Goal: Information Seeking & Learning: Learn about a topic

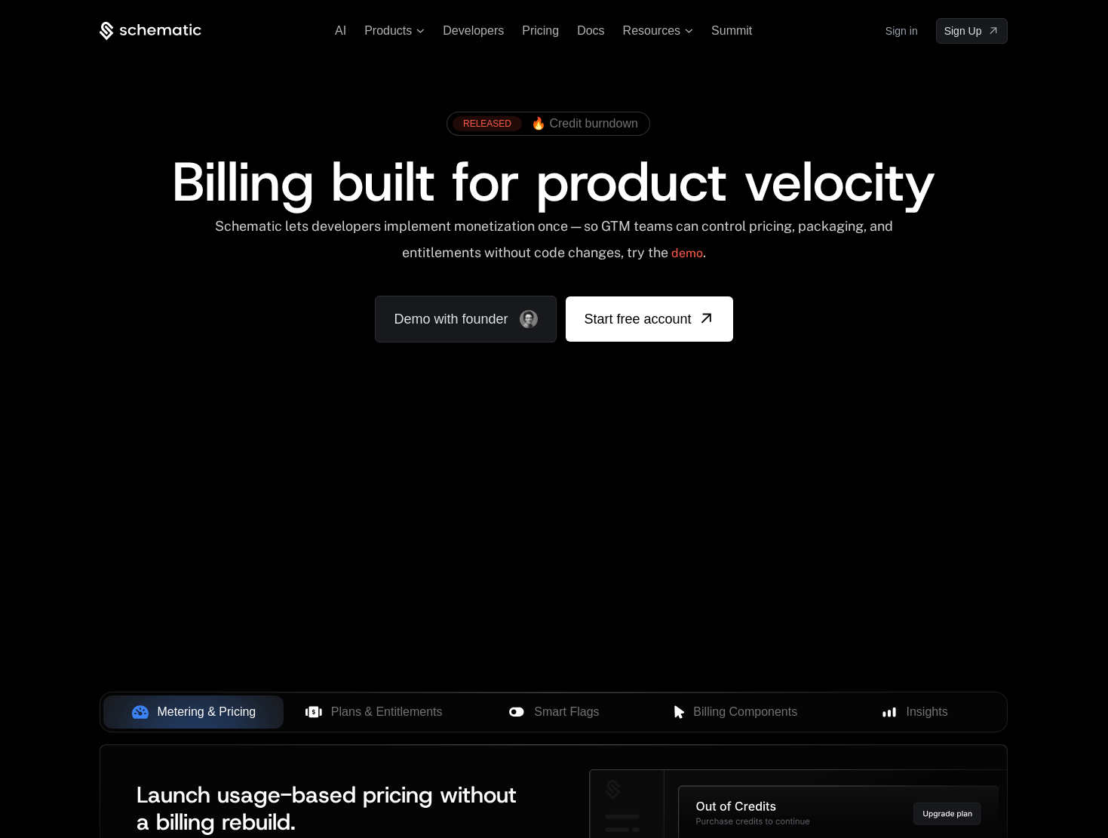
click at [901, 30] on link "Sign in" at bounding box center [901, 31] width 32 height 24
click at [825, 75] on div "RELEASED 🔥 Credit burndown Billing built for product velocity Schematic lets de…" at bounding box center [553, 223] width 980 height 359
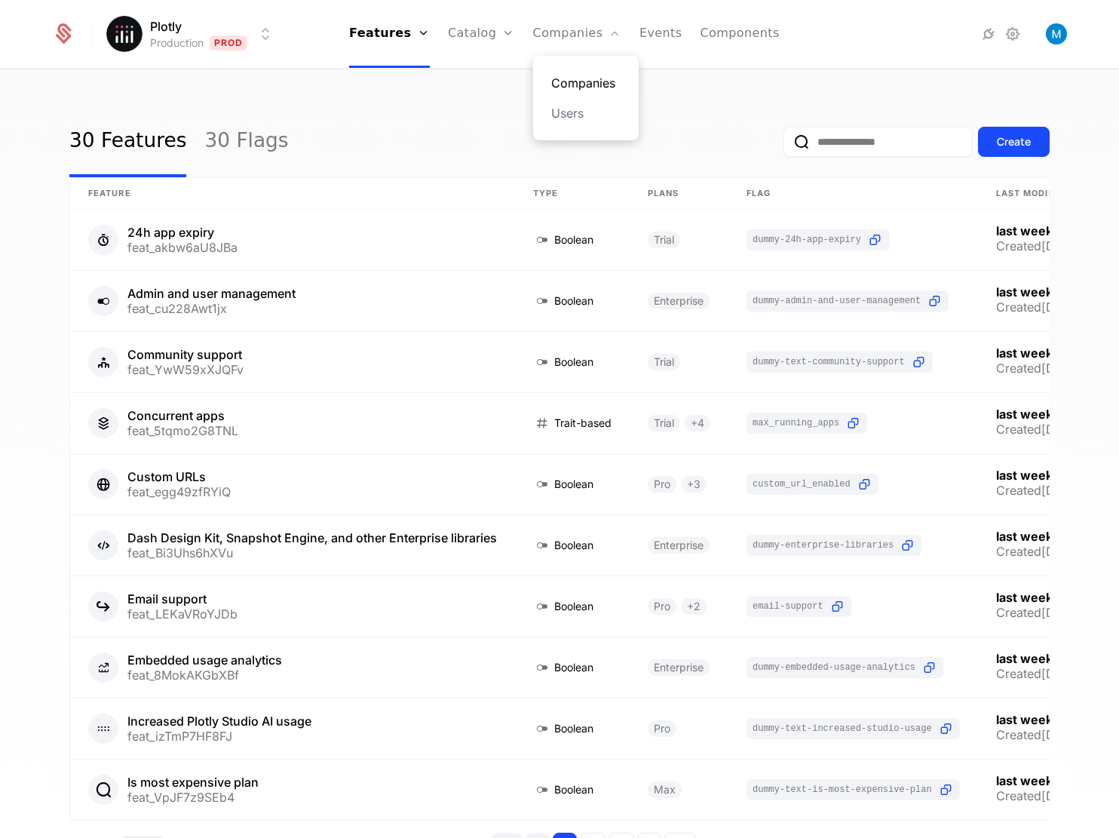
click at [565, 77] on link "Companies" at bounding box center [585, 83] width 69 height 18
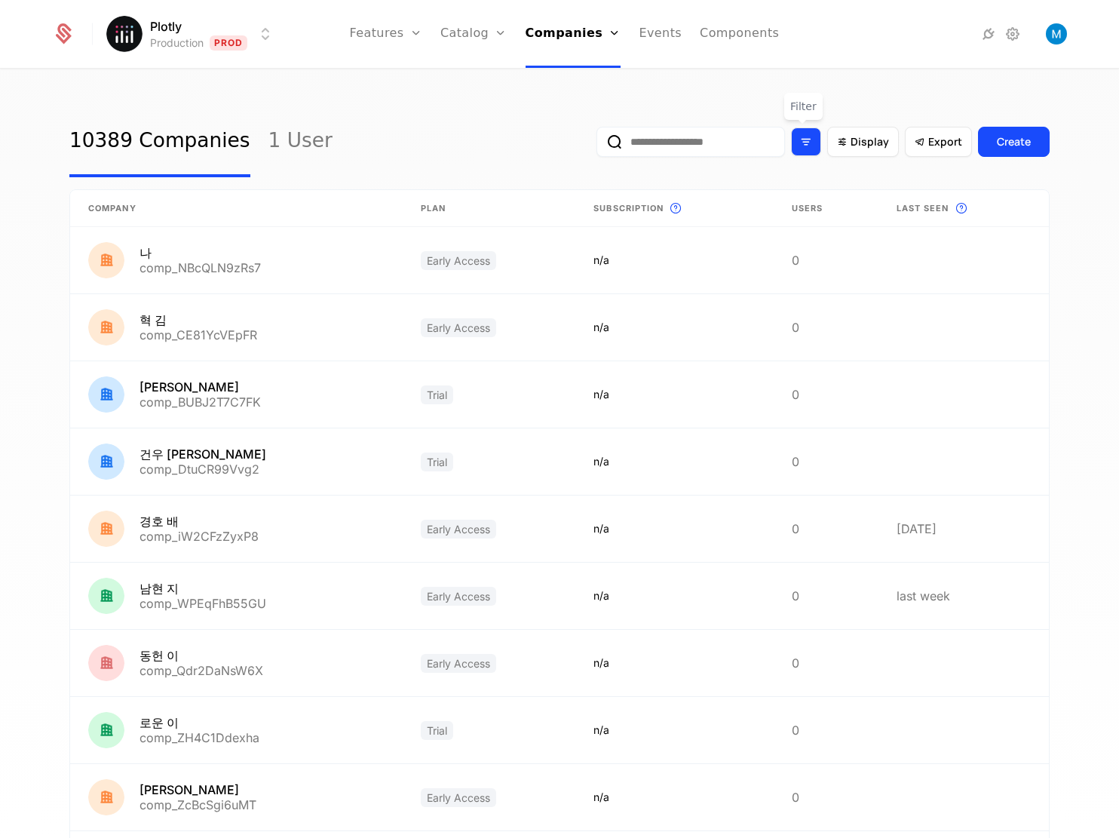
click at [799, 141] on icon "Filter options" at bounding box center [806, 142] width 14 height 14
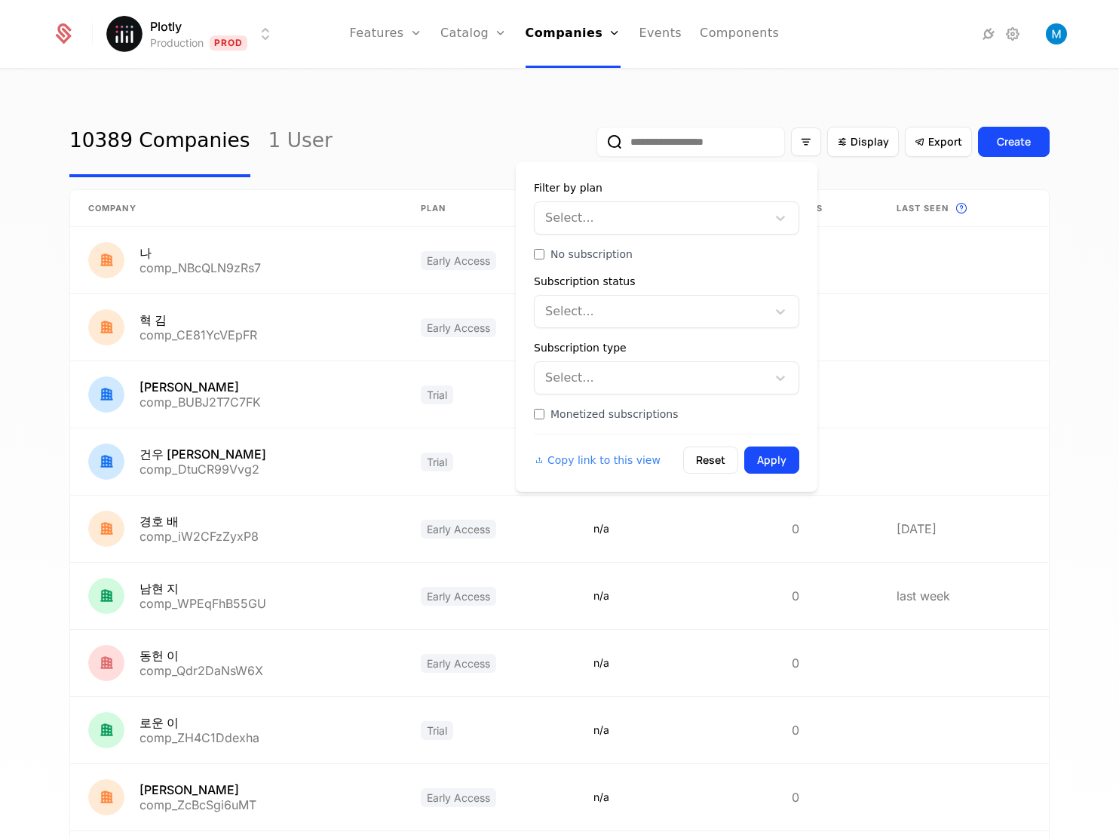
click at [597, 312] on div at bounding box center [652, 311] width 211 height 21
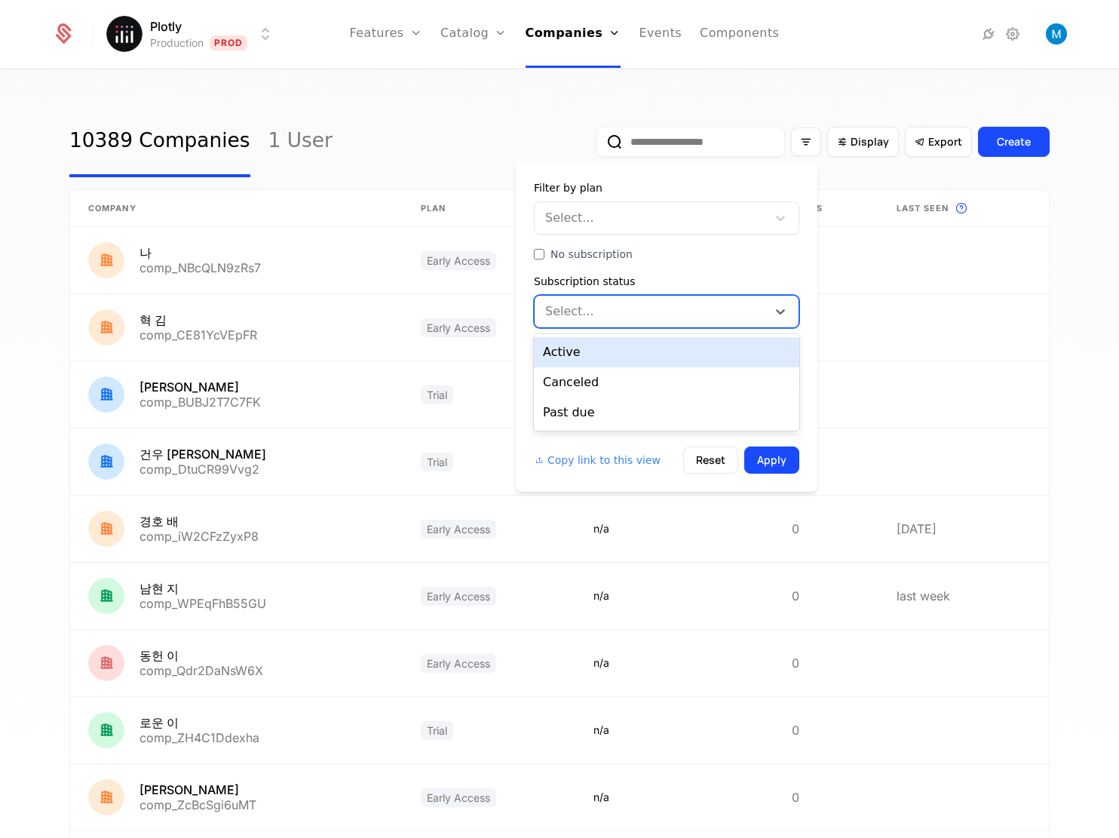
click at [612, 216] on div at bounding box center [652, 217] width 211 height 21
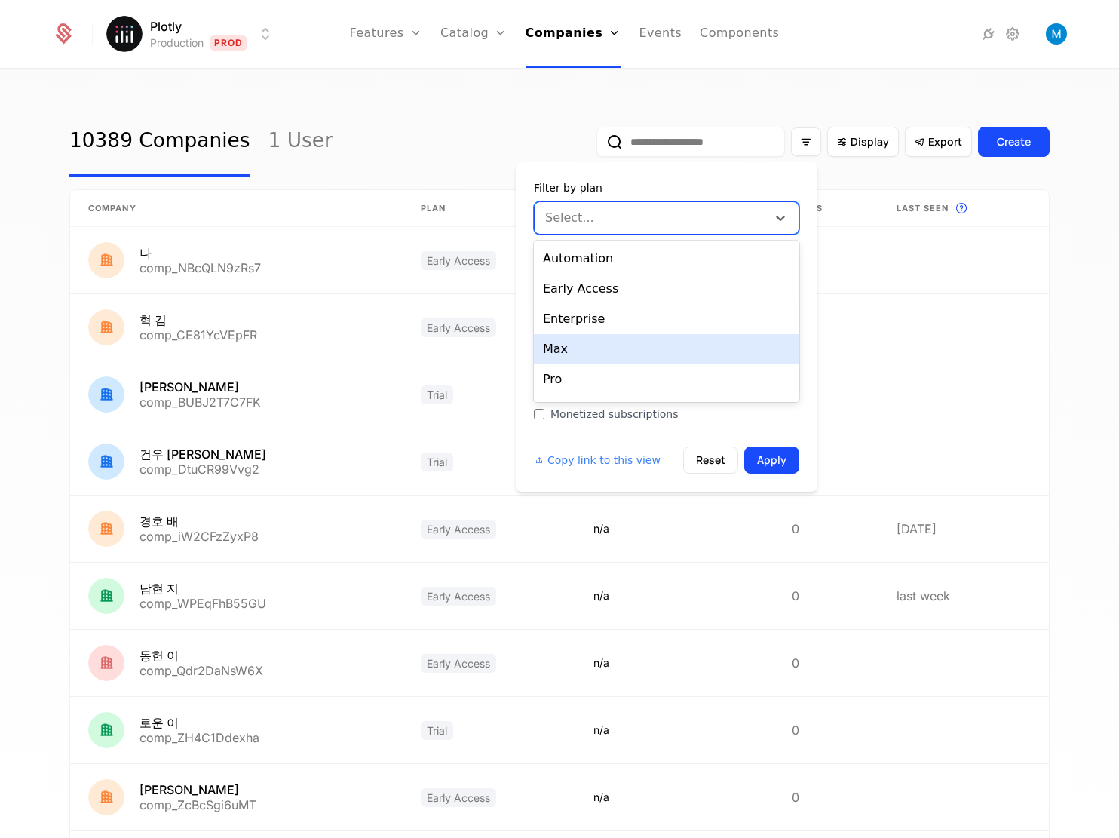
click at [607, 337] on div "Max" at bounding box center [666, 349] width 265 height 30
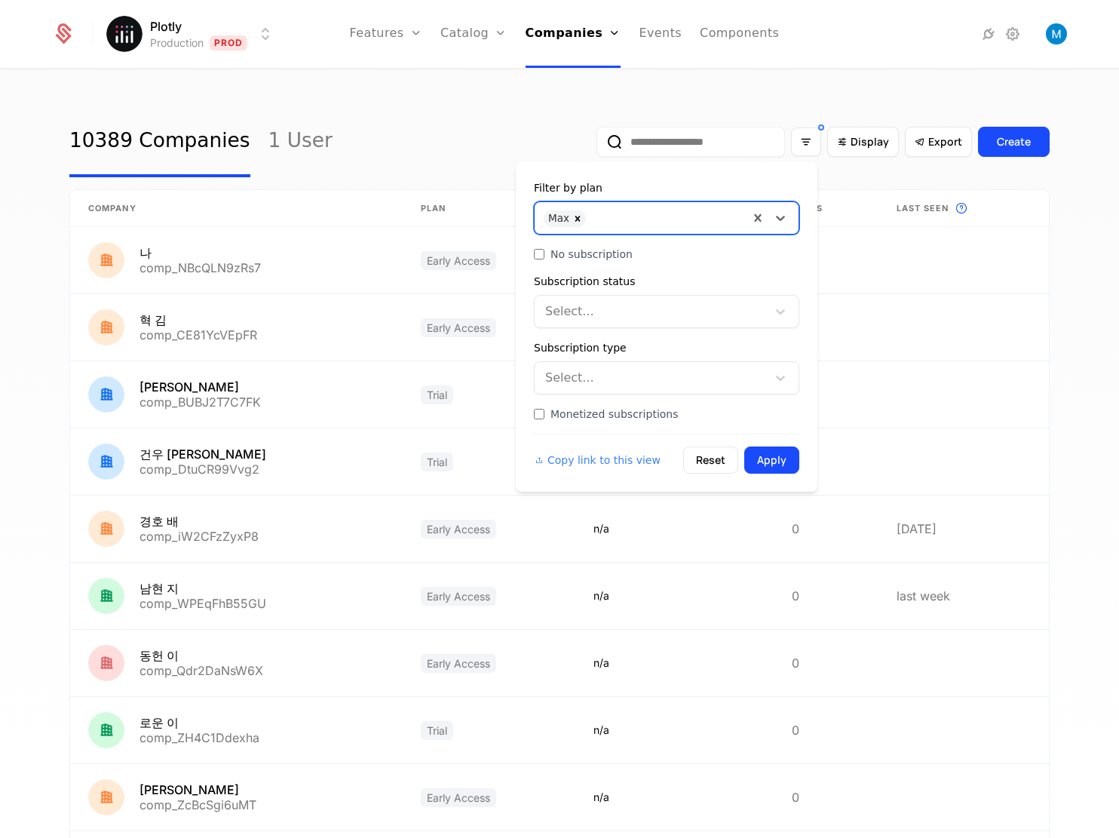
click at [627, 226] on div at bounding box center [666, 216] width 146 height 21
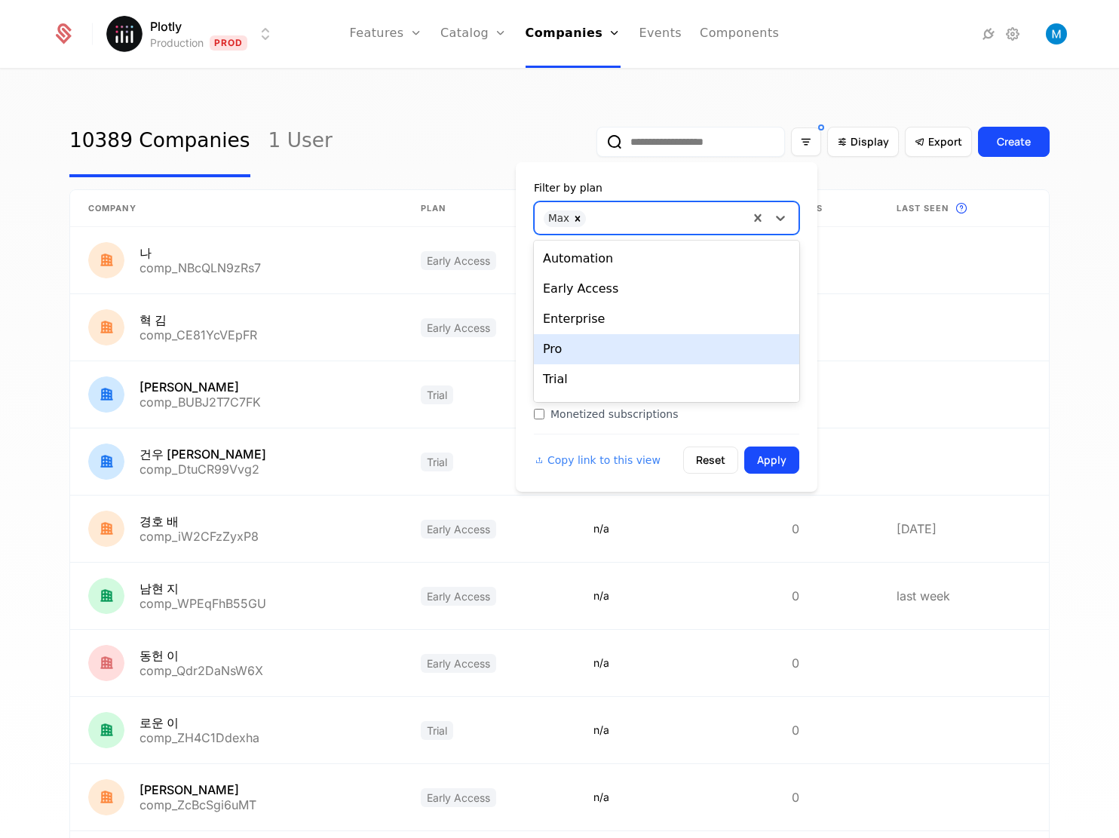
click at [597, 350] on div "Pro" at bounding box center [666, 349] width 265 height 30
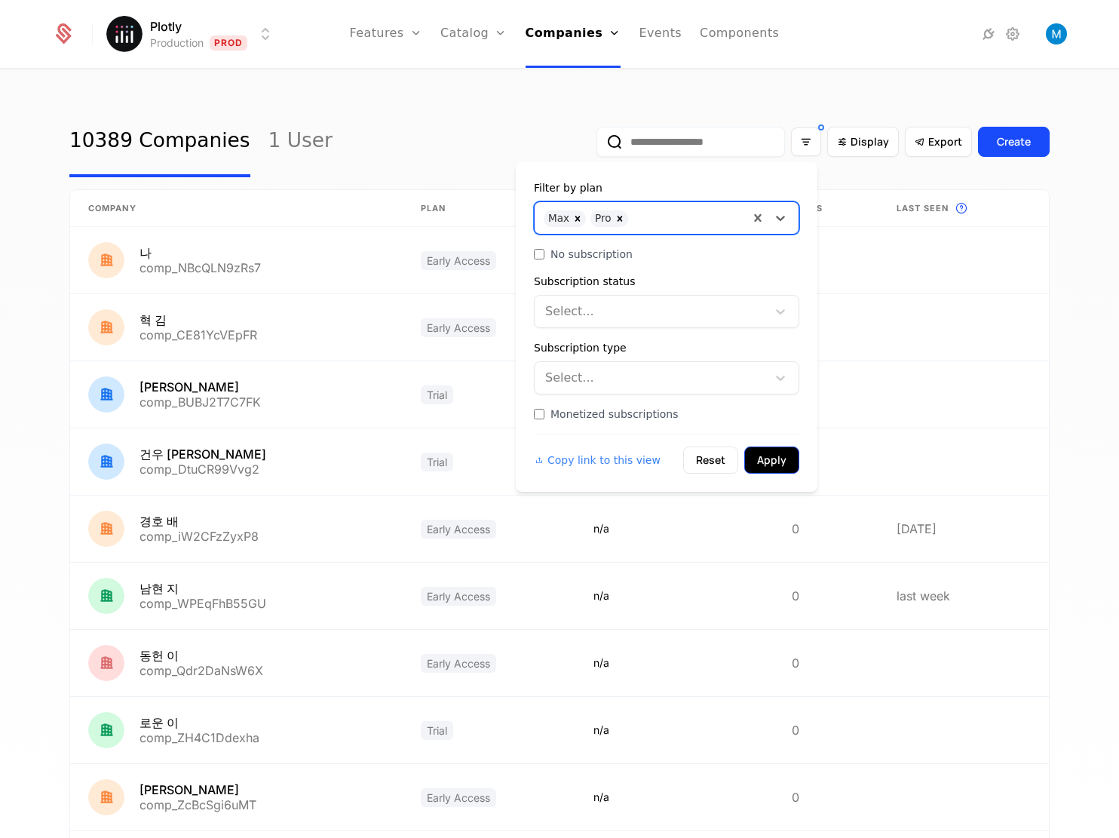
click at [770, 454] on button "Apply" at bounding box center [771, 459] width 55 height 27
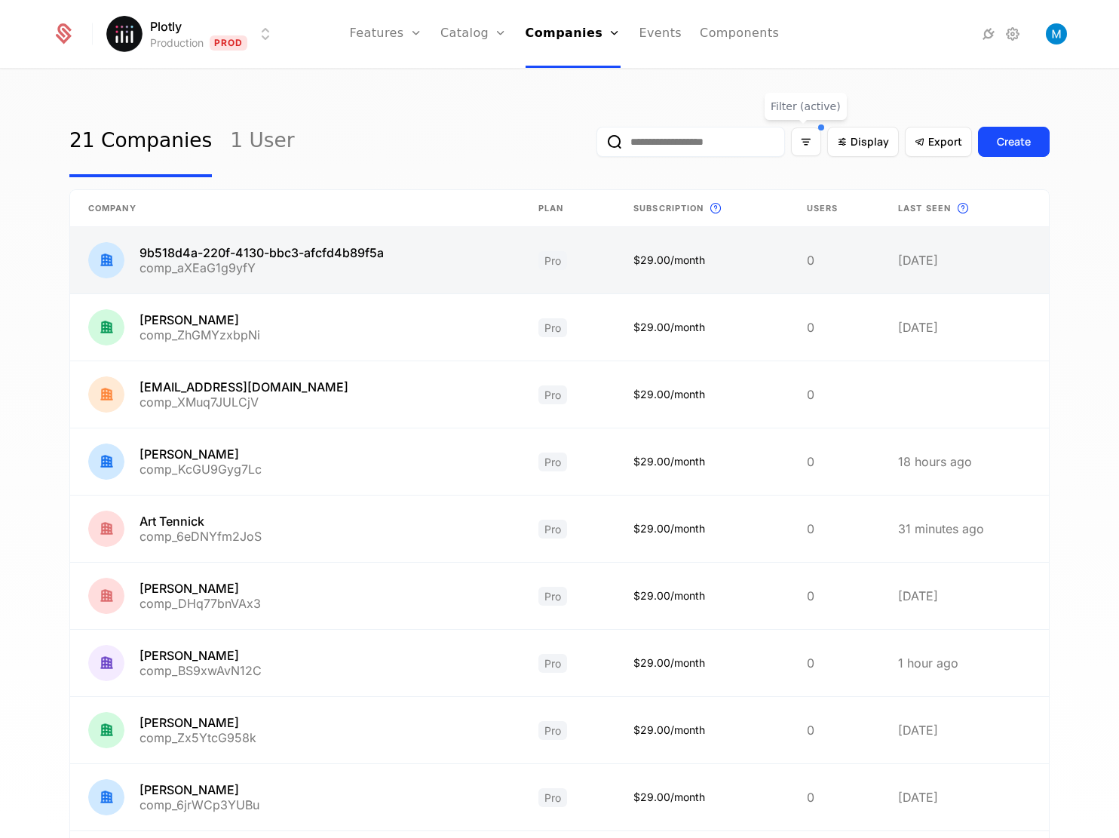
click at [277, 257] on link at bounding box center [295, 260] width 450 height 66
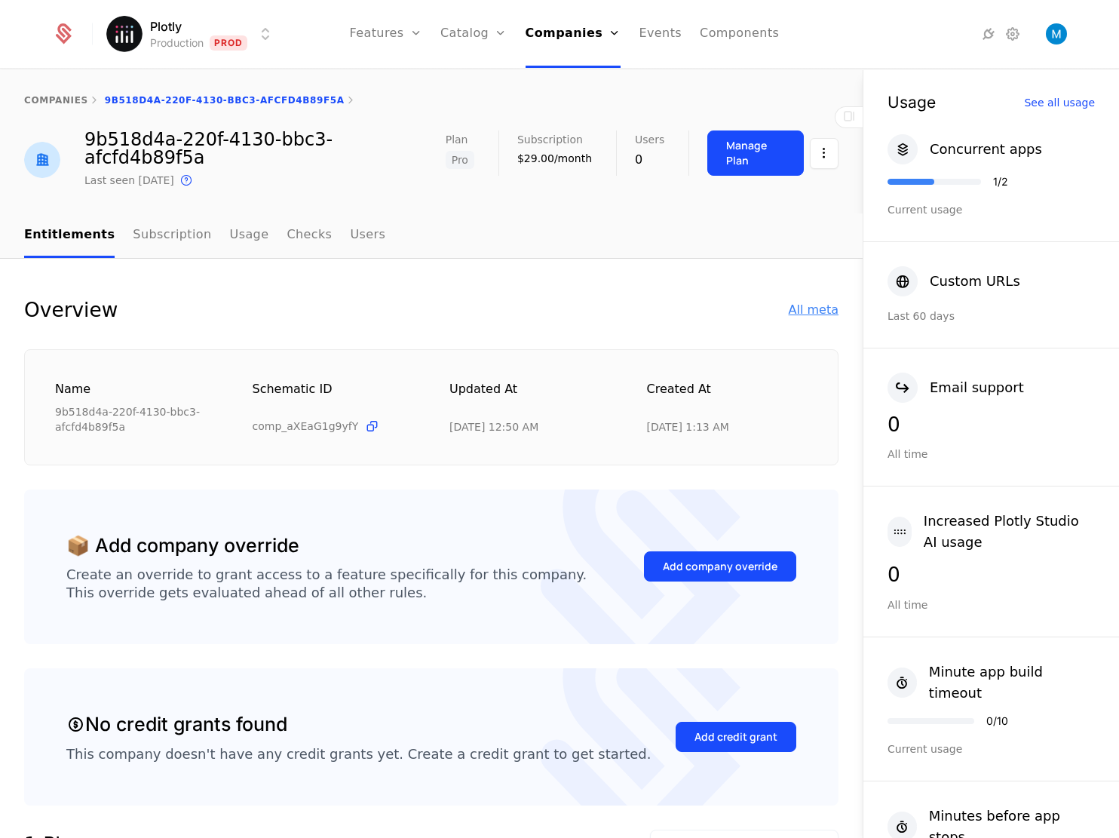
click at [796, 301] on div "All meta" at bounding box center [814, 310] width 50 height 18
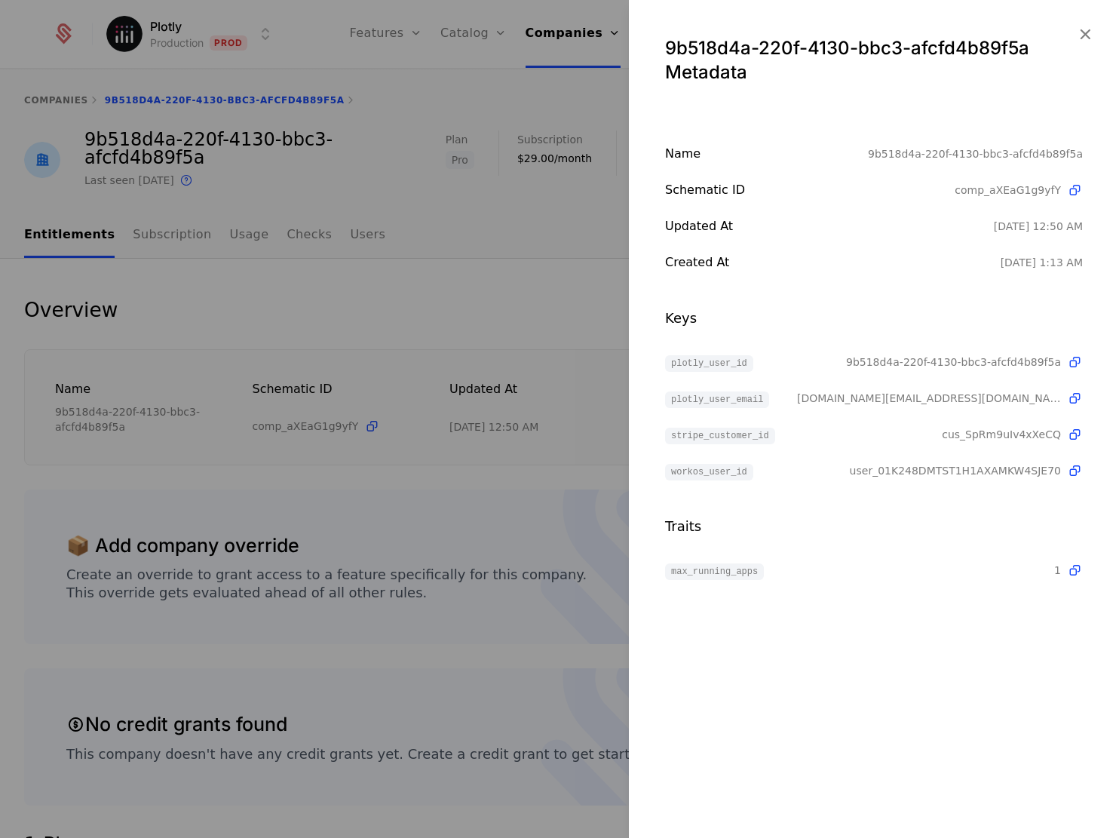
click at [490, 265] on div at bounding box center [559, 419] width 1119 height 838
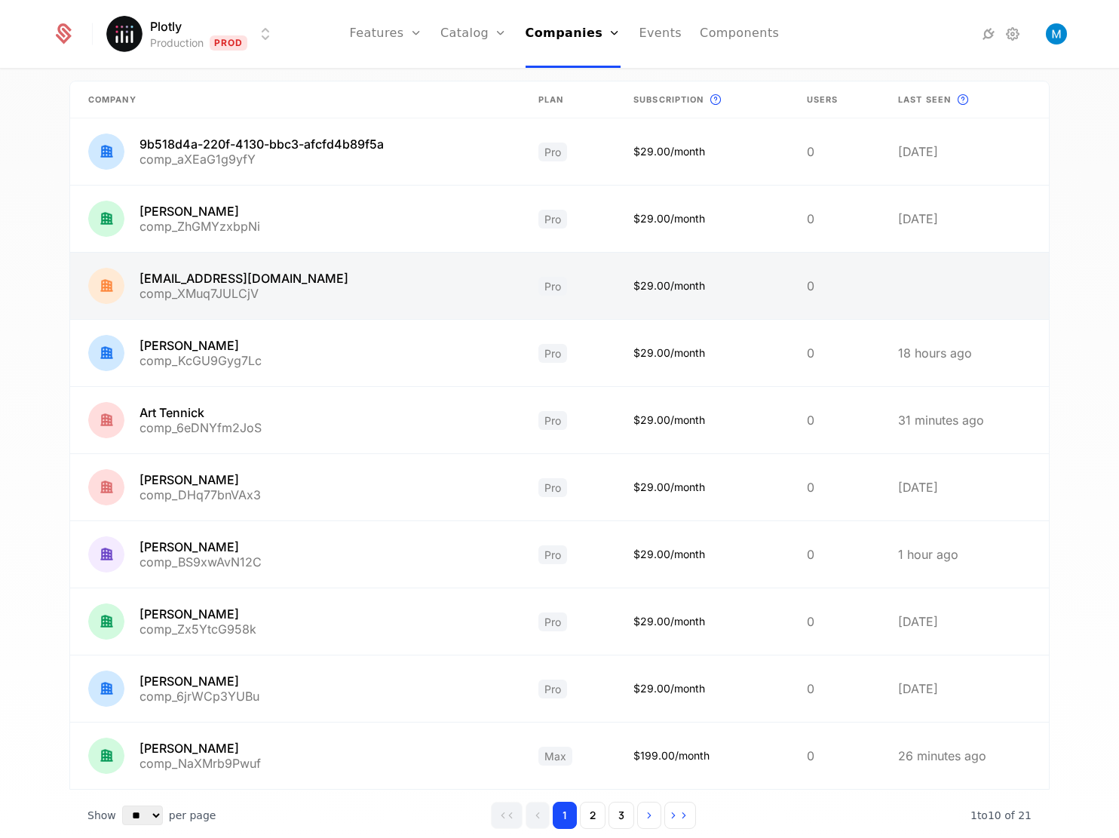
scroll to position [163, 0]
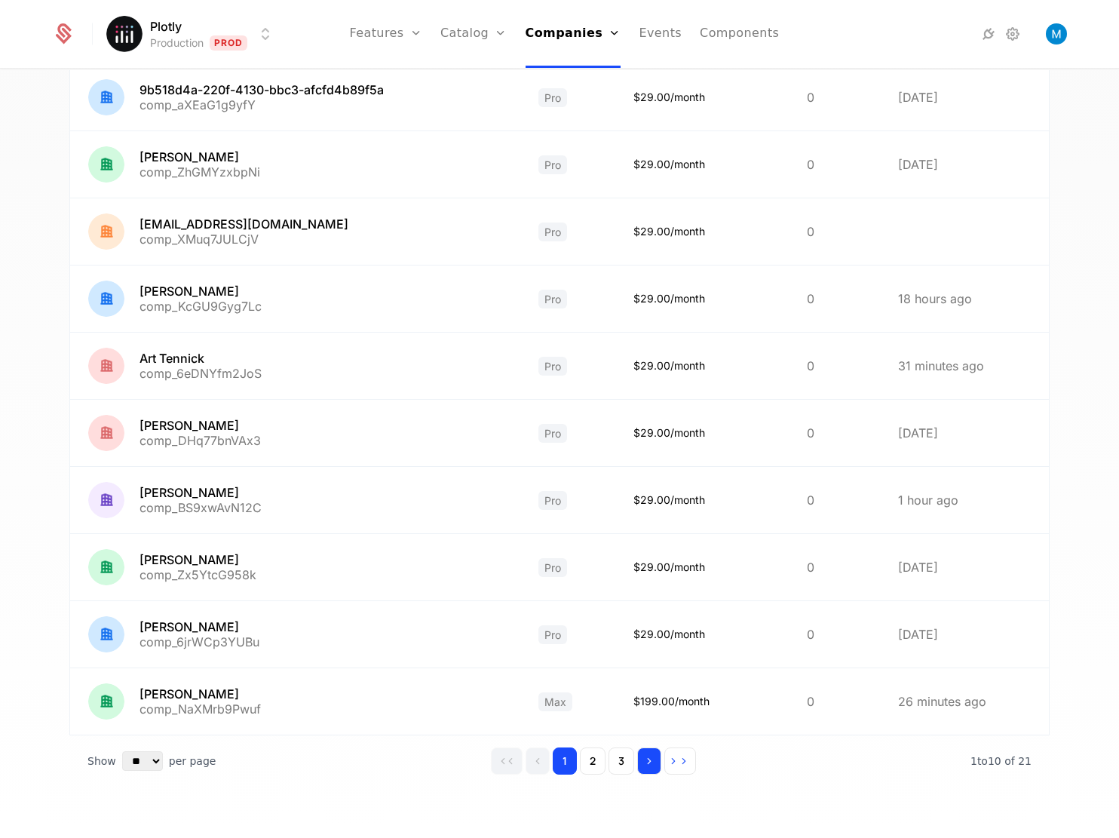
click at [645, 758] on icon "Go to next page" at bounding box center [649, 761] width 11 height 11
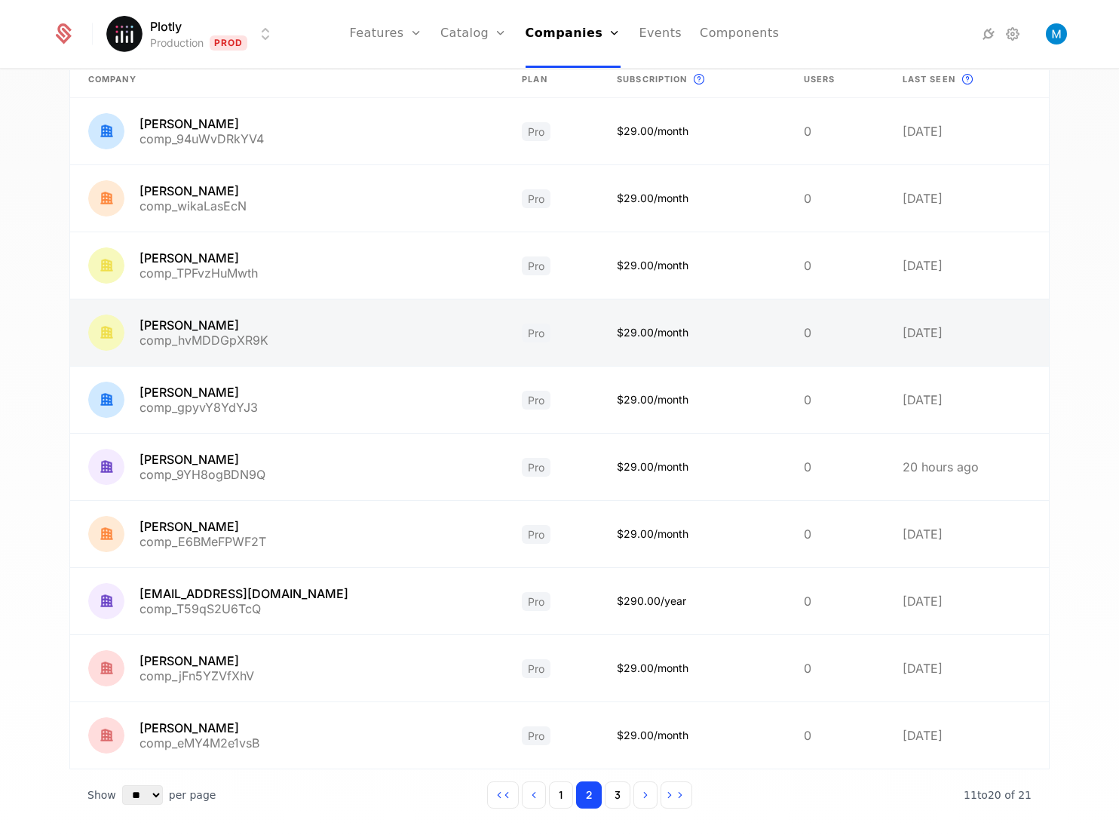
scroll to position [163, 0]
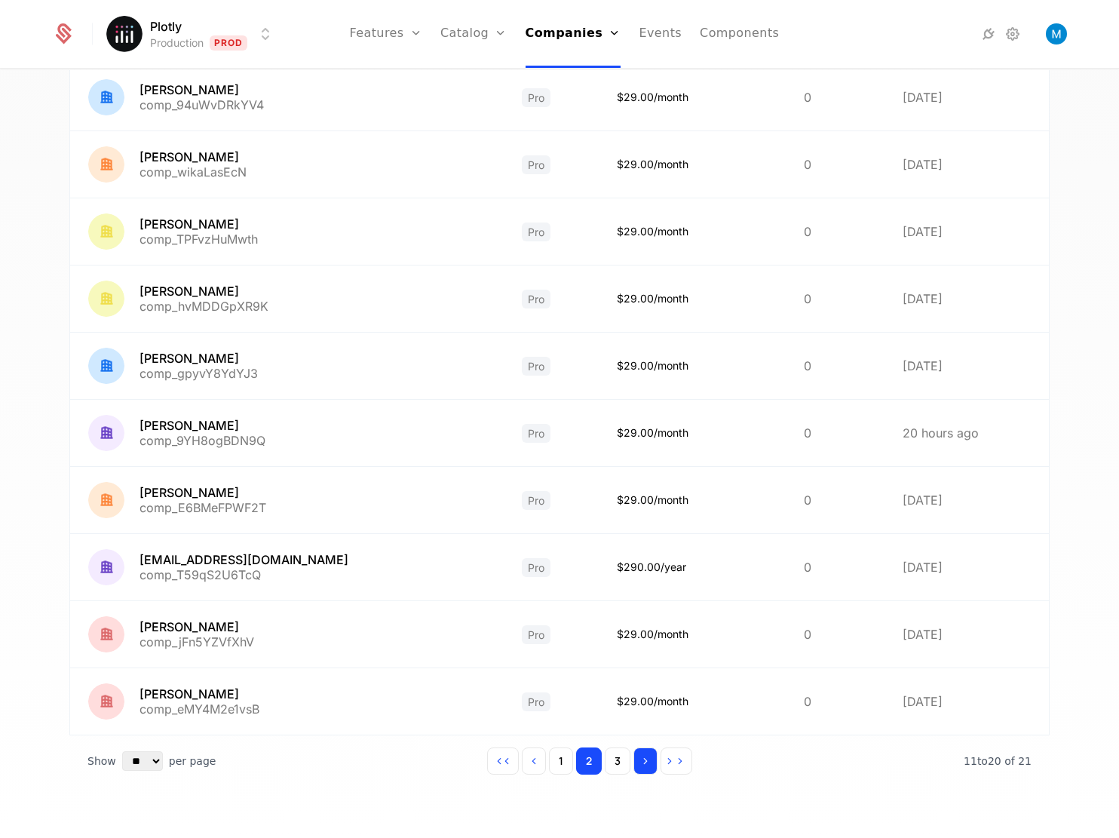
click at [640, 763] on icon "Go to next page" at bounding box center [645, 761] width 11 height 11
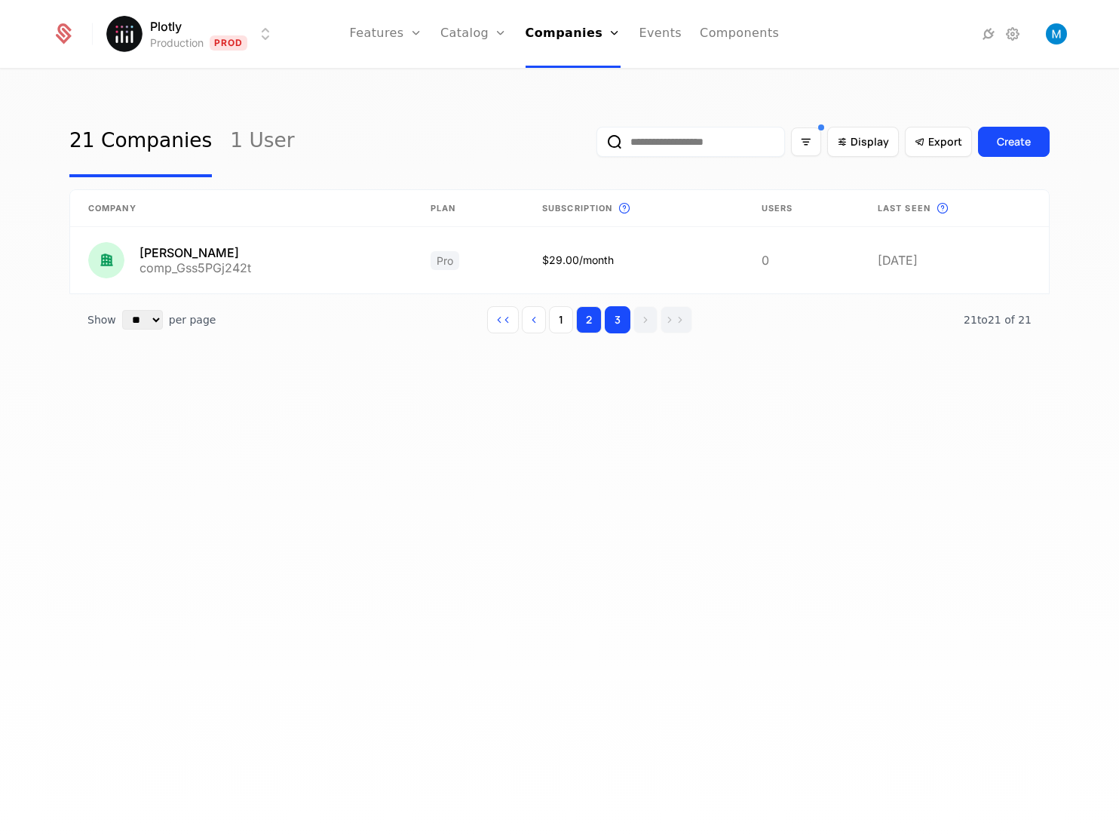
click at [593, 316] on button "2" at bounding box center [589, 319] width 26 height 27
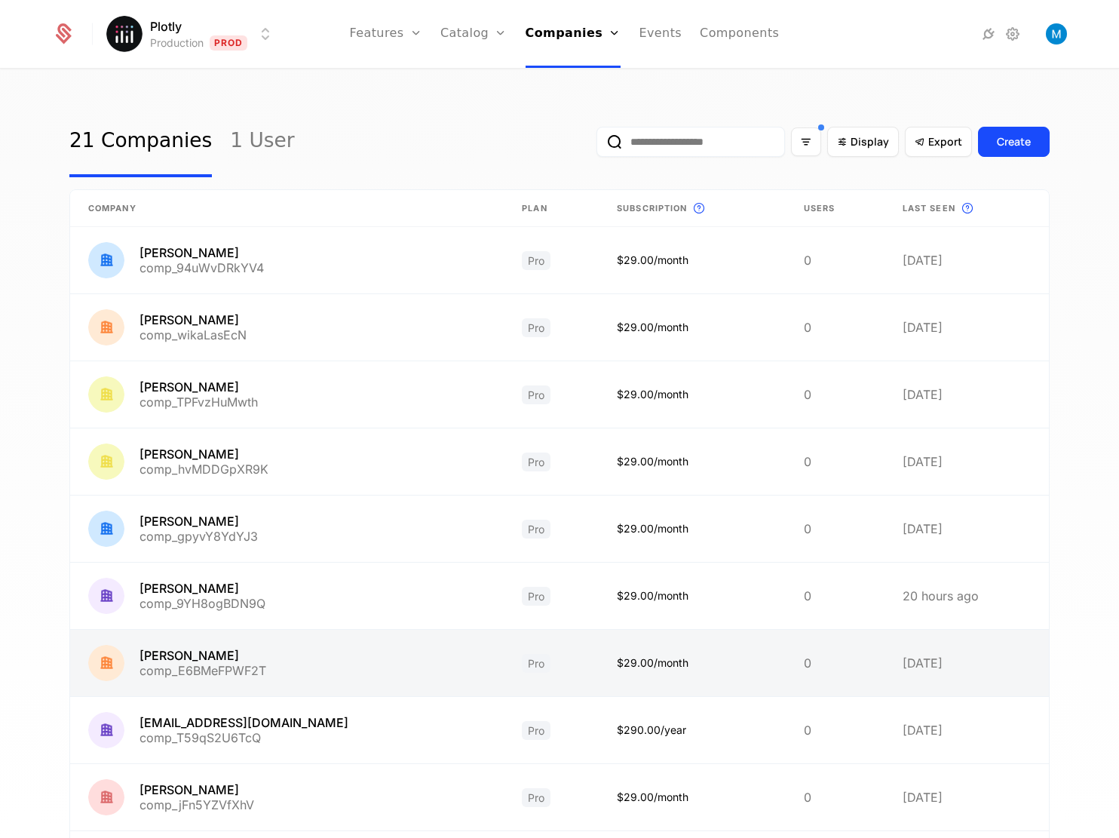
scroll to position [163, 0]
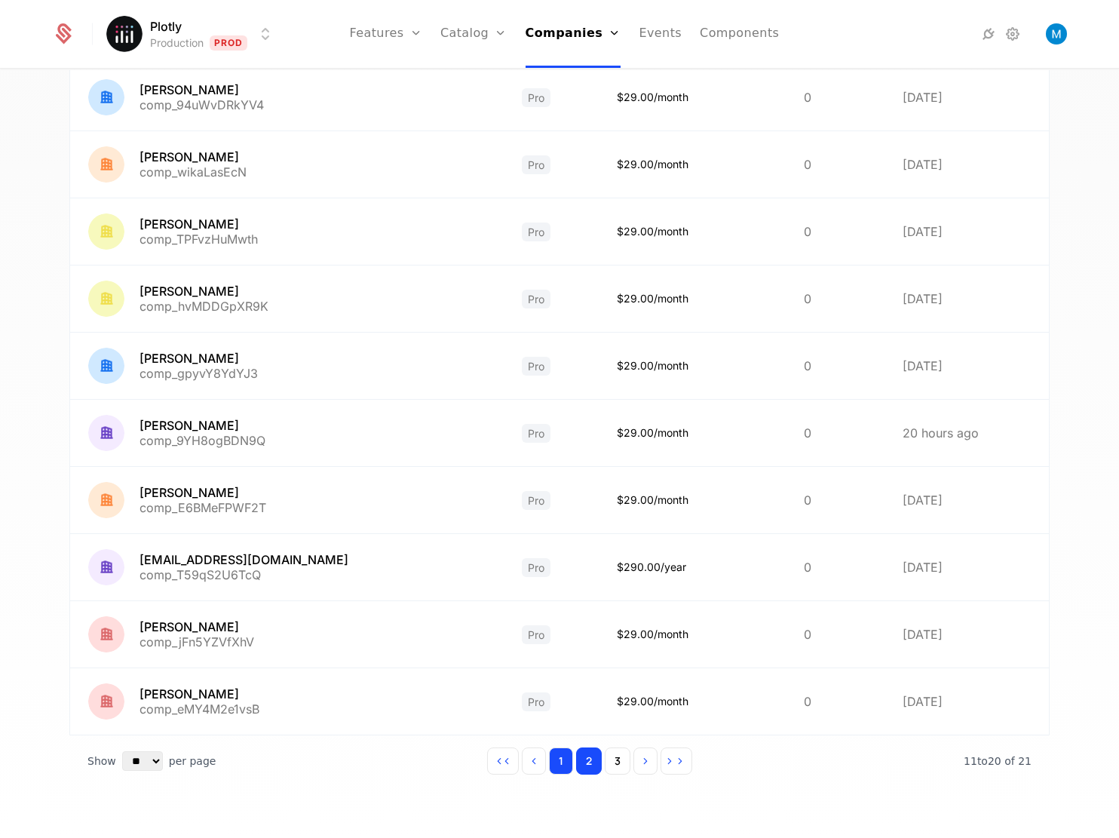
click at [555, 753] on button "1" at bounding box center [561, 760] width 24 height 27
